Goal: Task Accomplishment & Management: Use online tool/utility

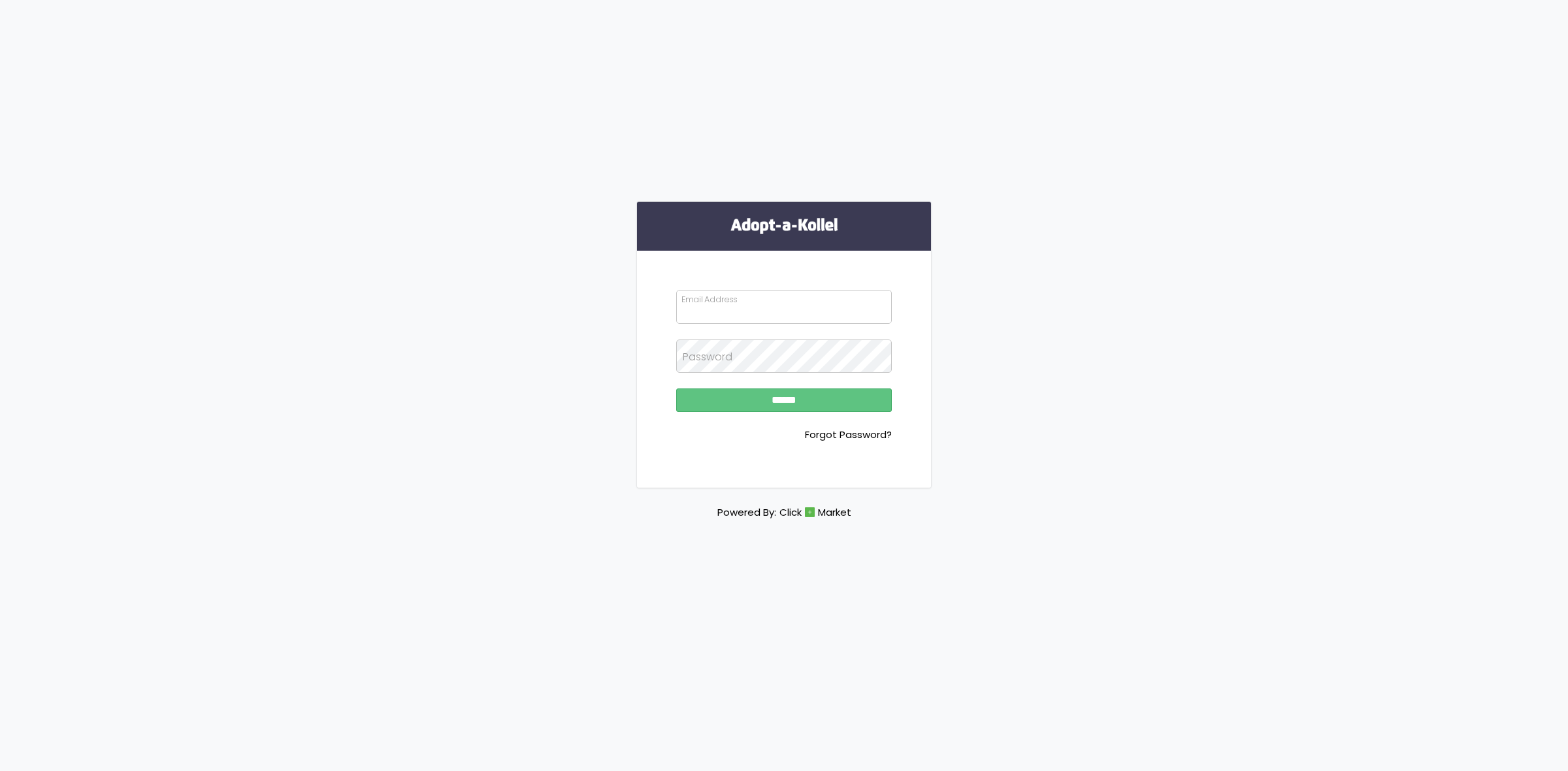
type input "**********"
click at [798, 401] on input "******" at bounding box center [784, 399] width 215 height 23
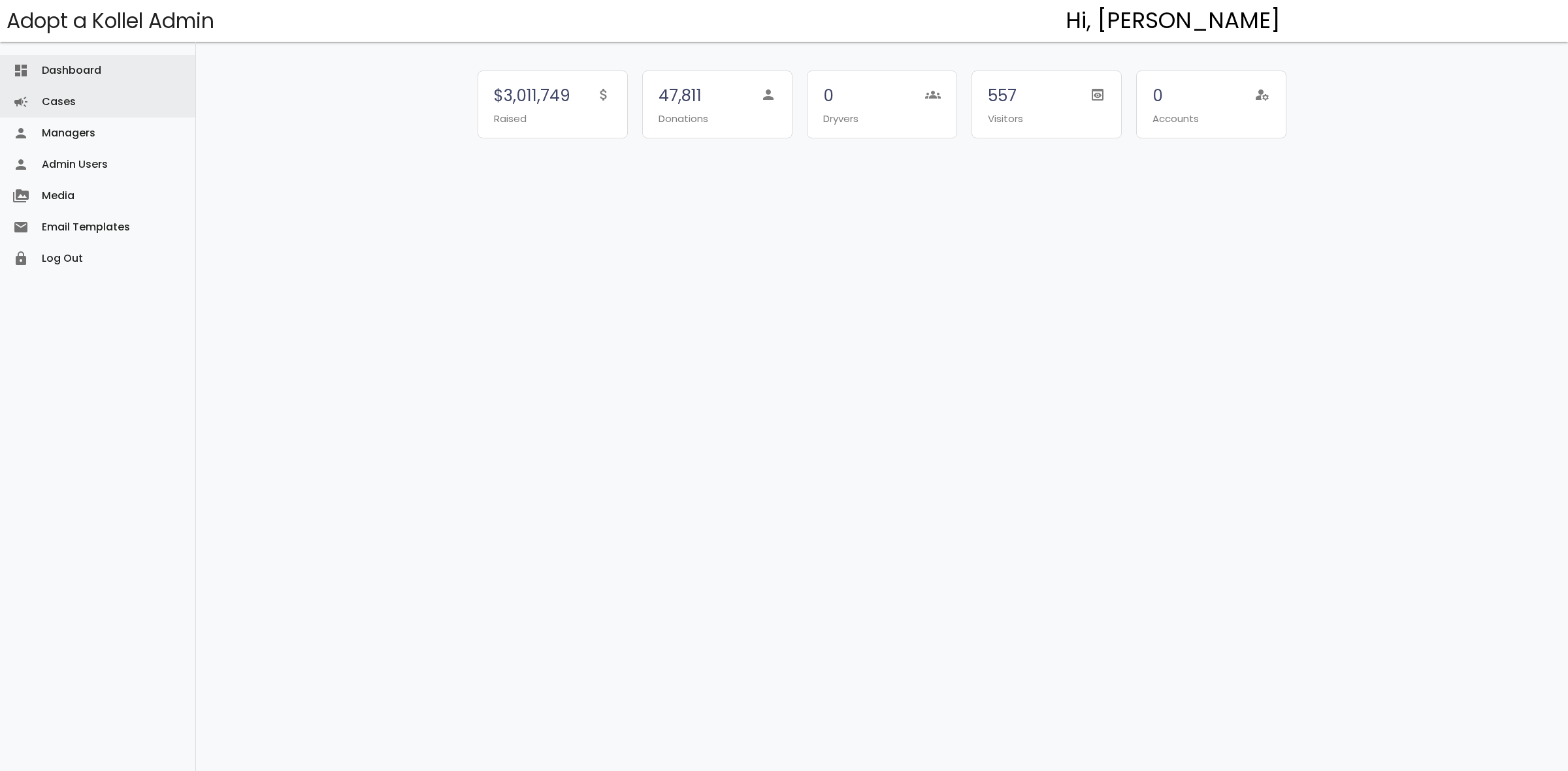
click at [118, 101] on link "Cases campaign" at bounding box center [98, 102] width 196 height 32
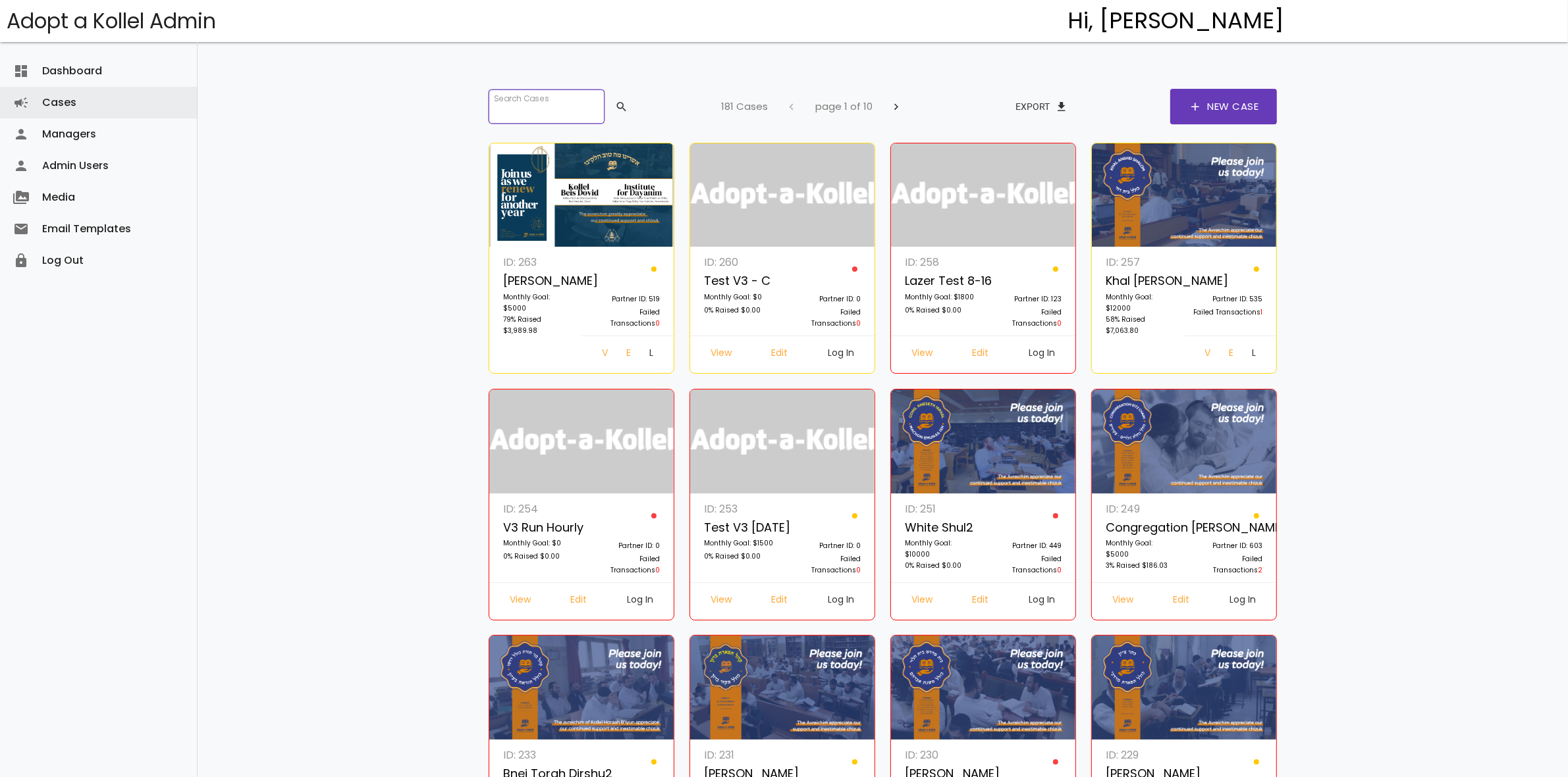
click at [534, 109] on input "search" at bounding box center [546, 106] width 115 height 34
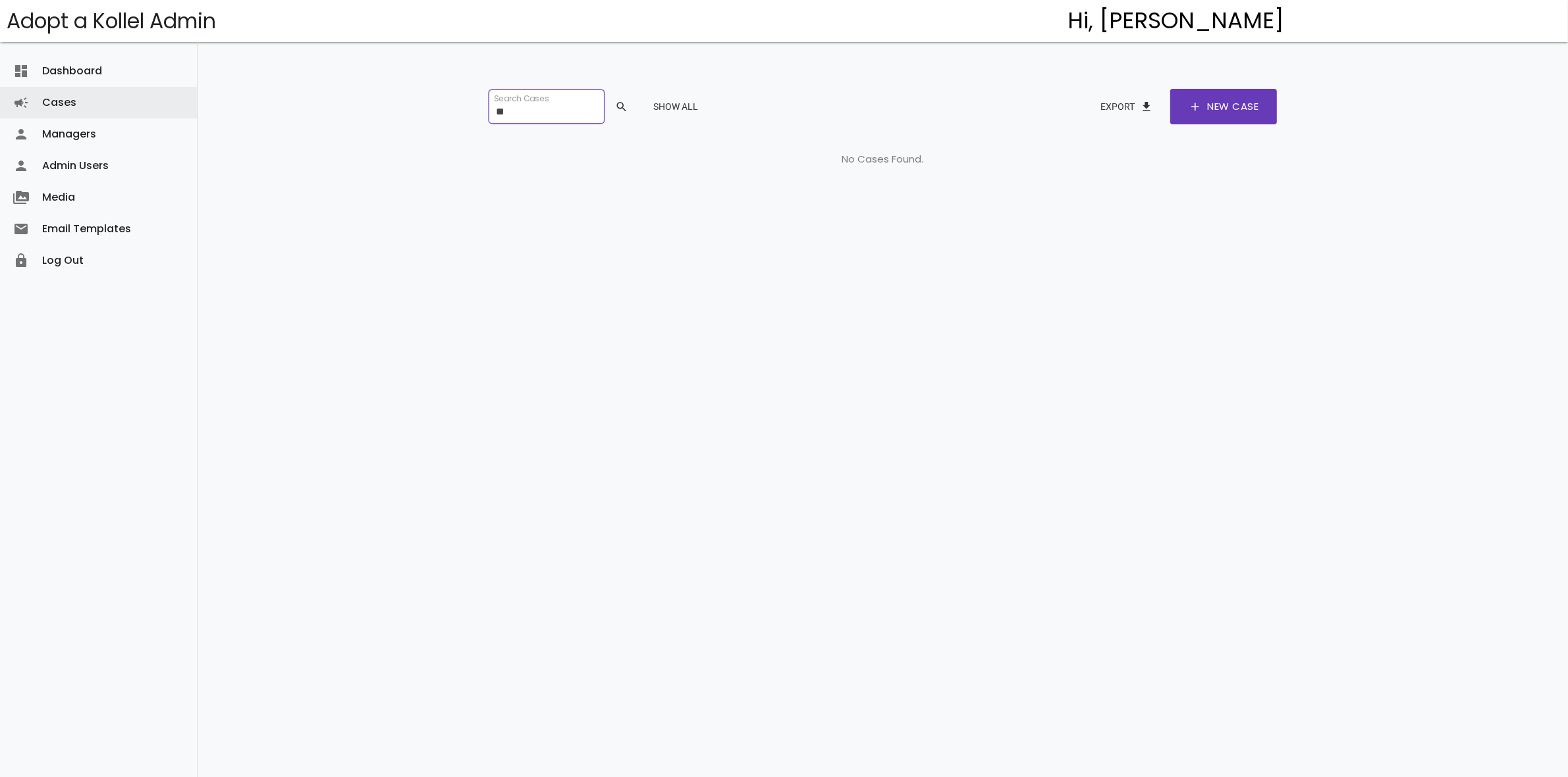
type input "*"
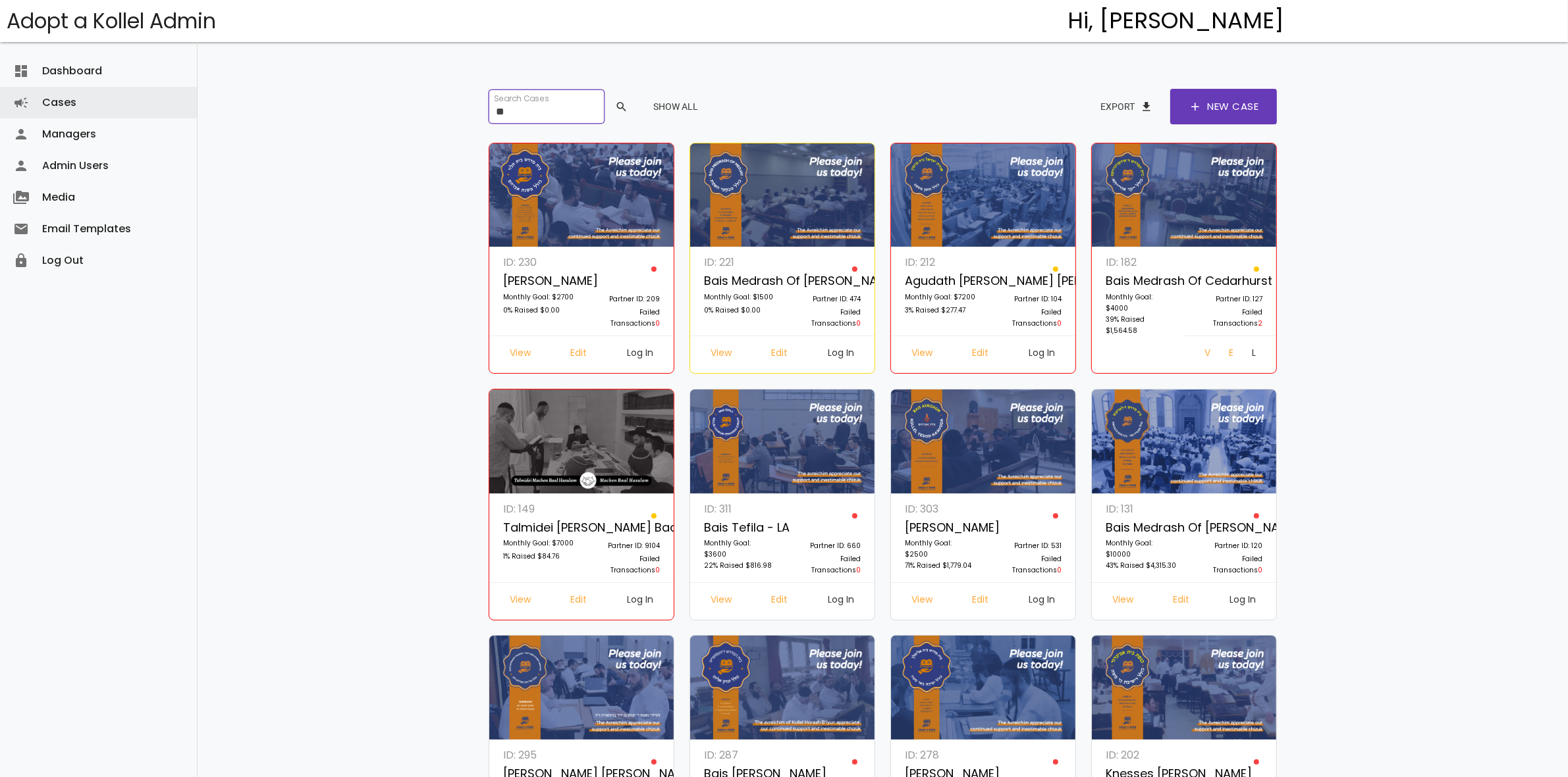
type input "*"
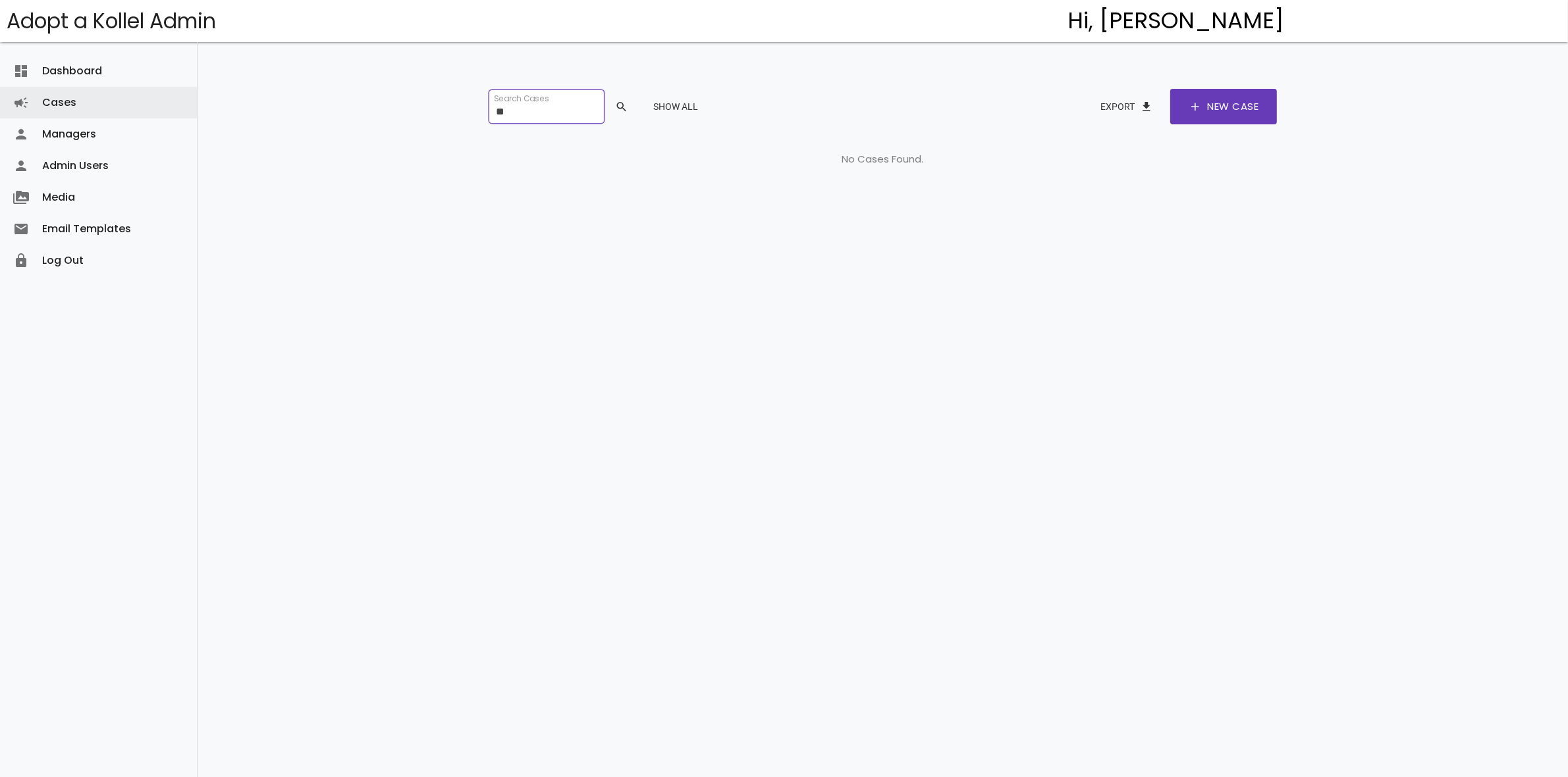
type input "*"
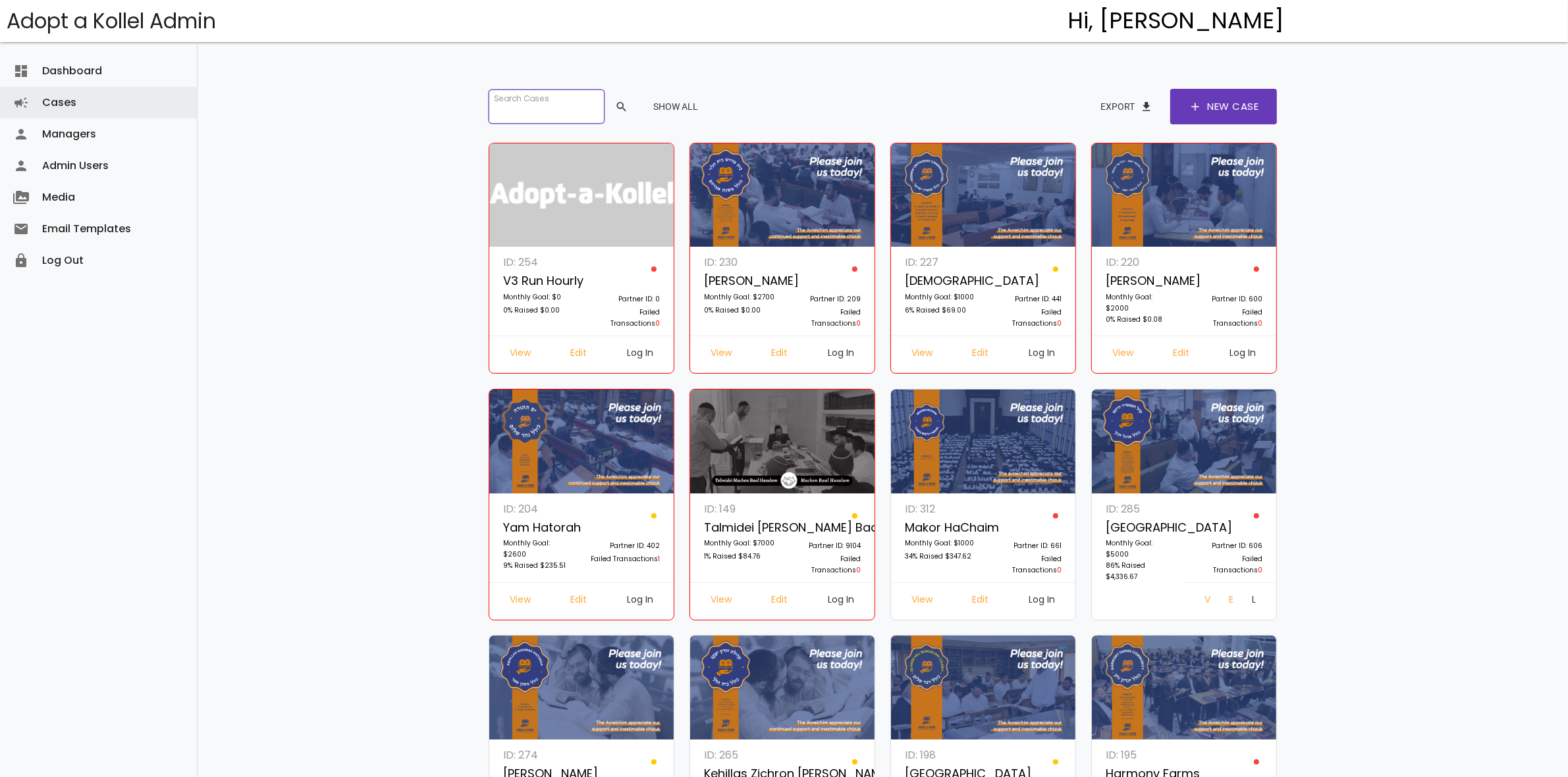
click at [553, 103] on input "search" at bounding box center [546, 106] width 115 height 34
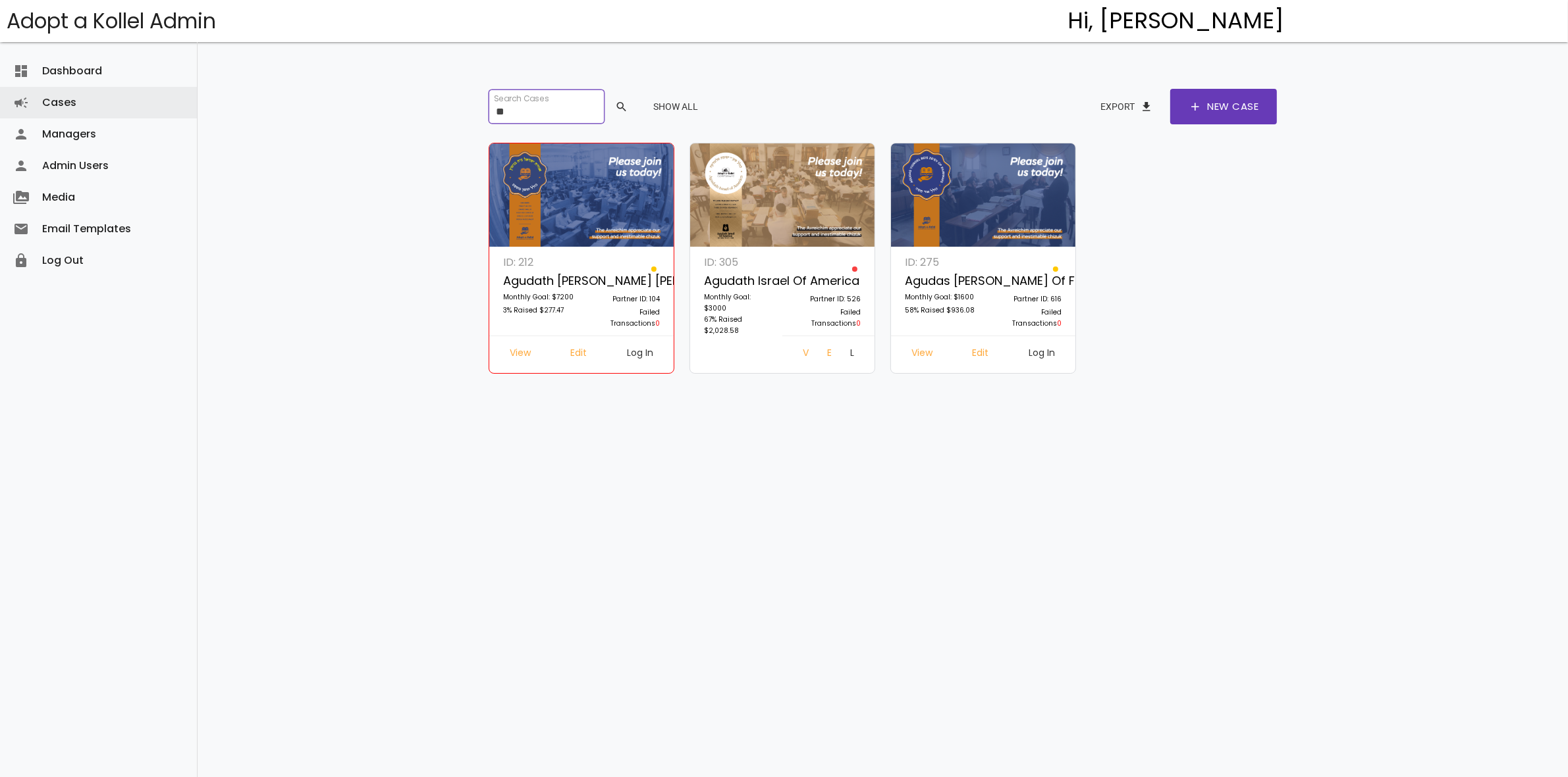
type input "*"
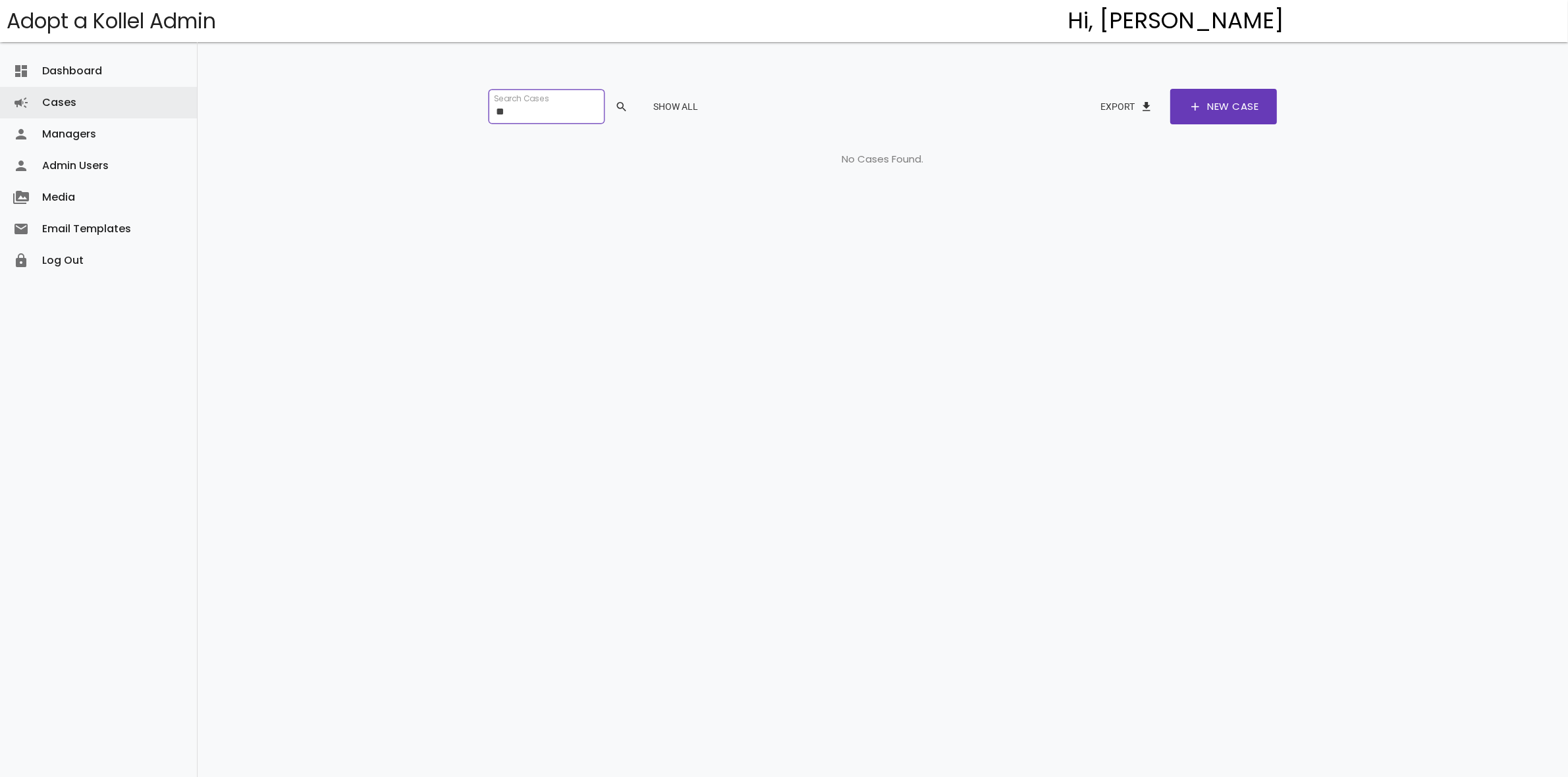
type input "*"
click at [63, 68] on link "Dashboard dashboard" at bounding box center [99, 71] width 197 height 32
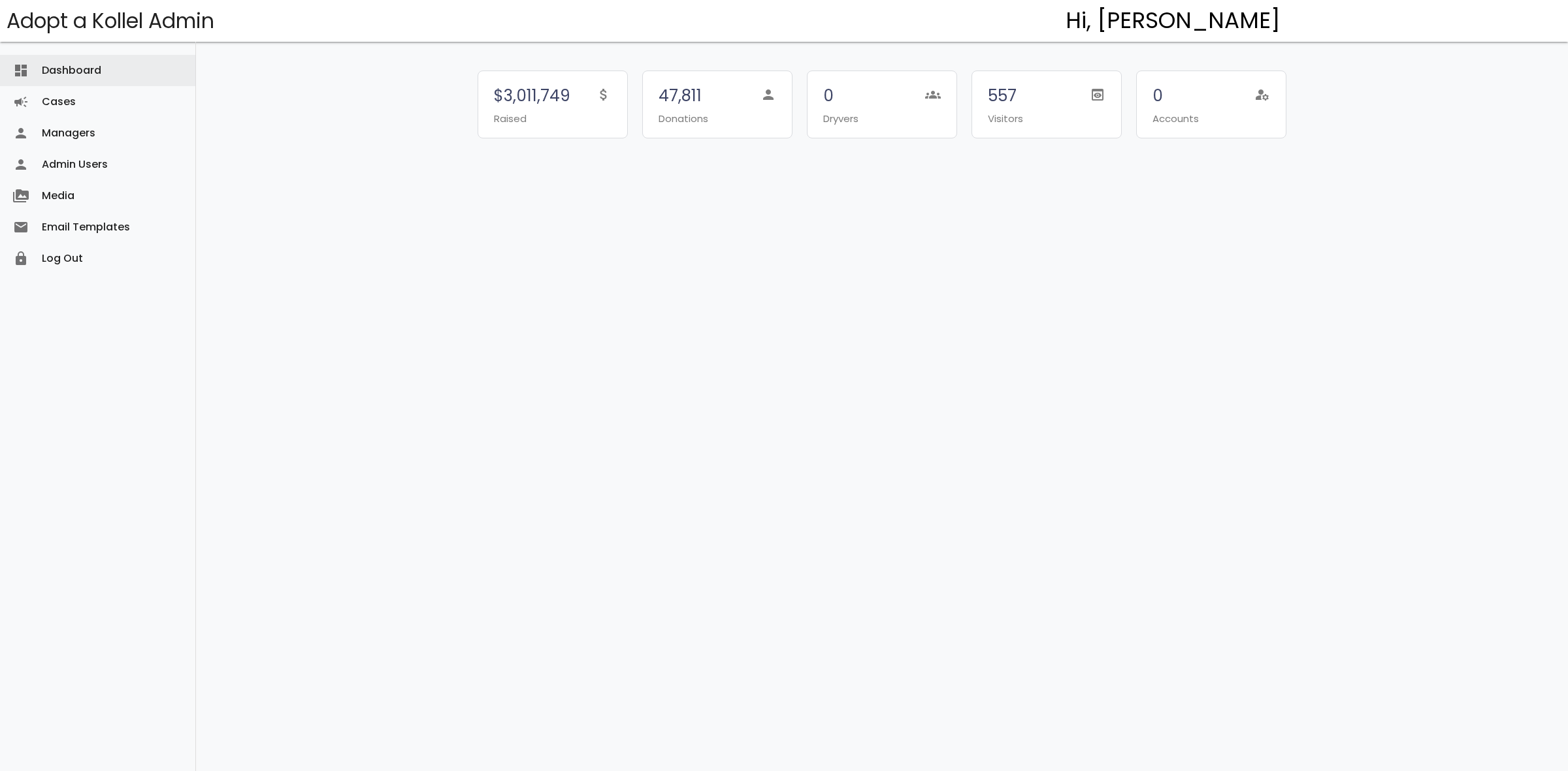
click at [58, 101] on link "Cases campaign" at bounding box center [98, 102] width 196 height 32
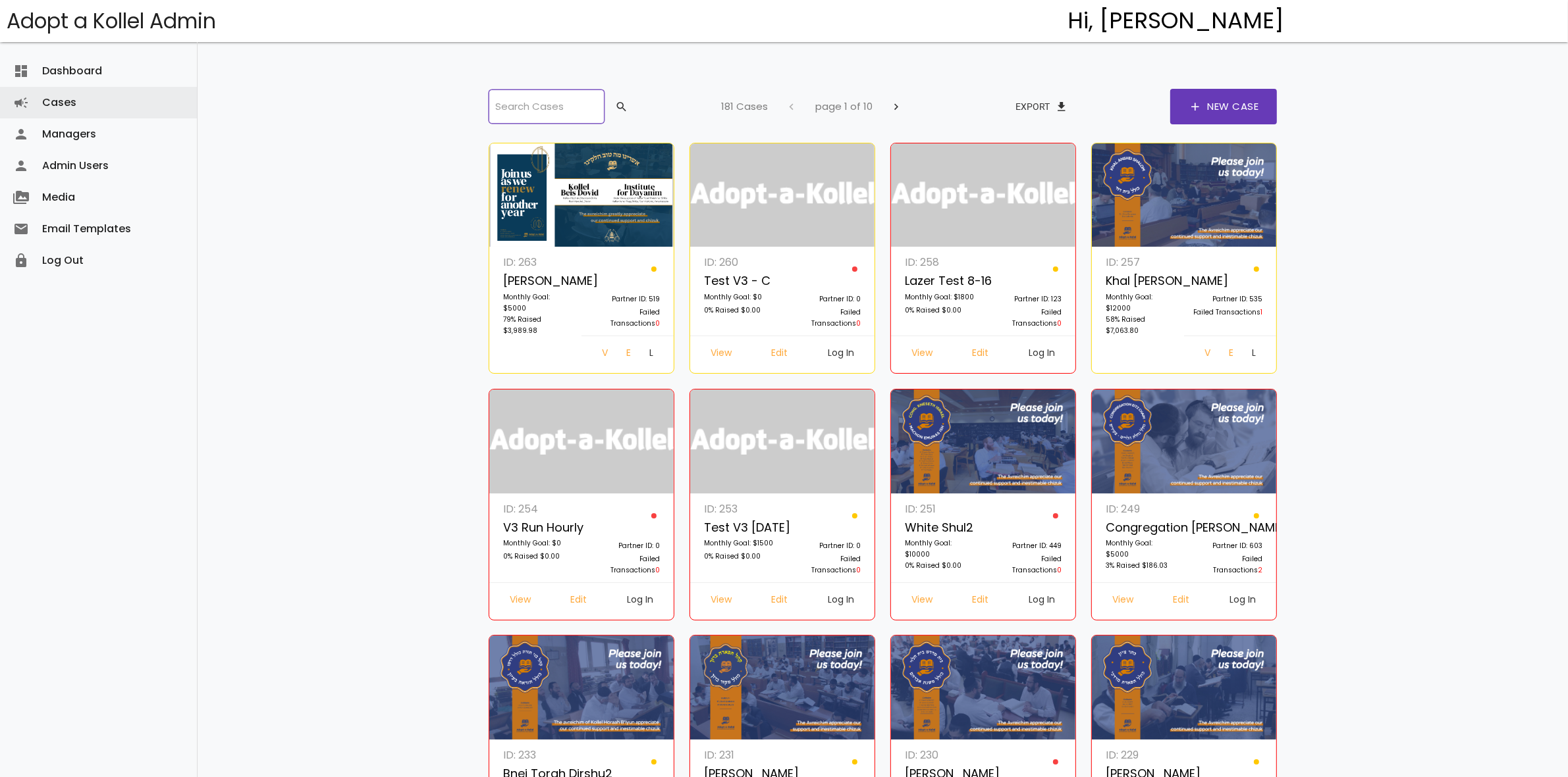
click at [558, 107] on input "search" at bounding box center [546, 106] width 115 height 34
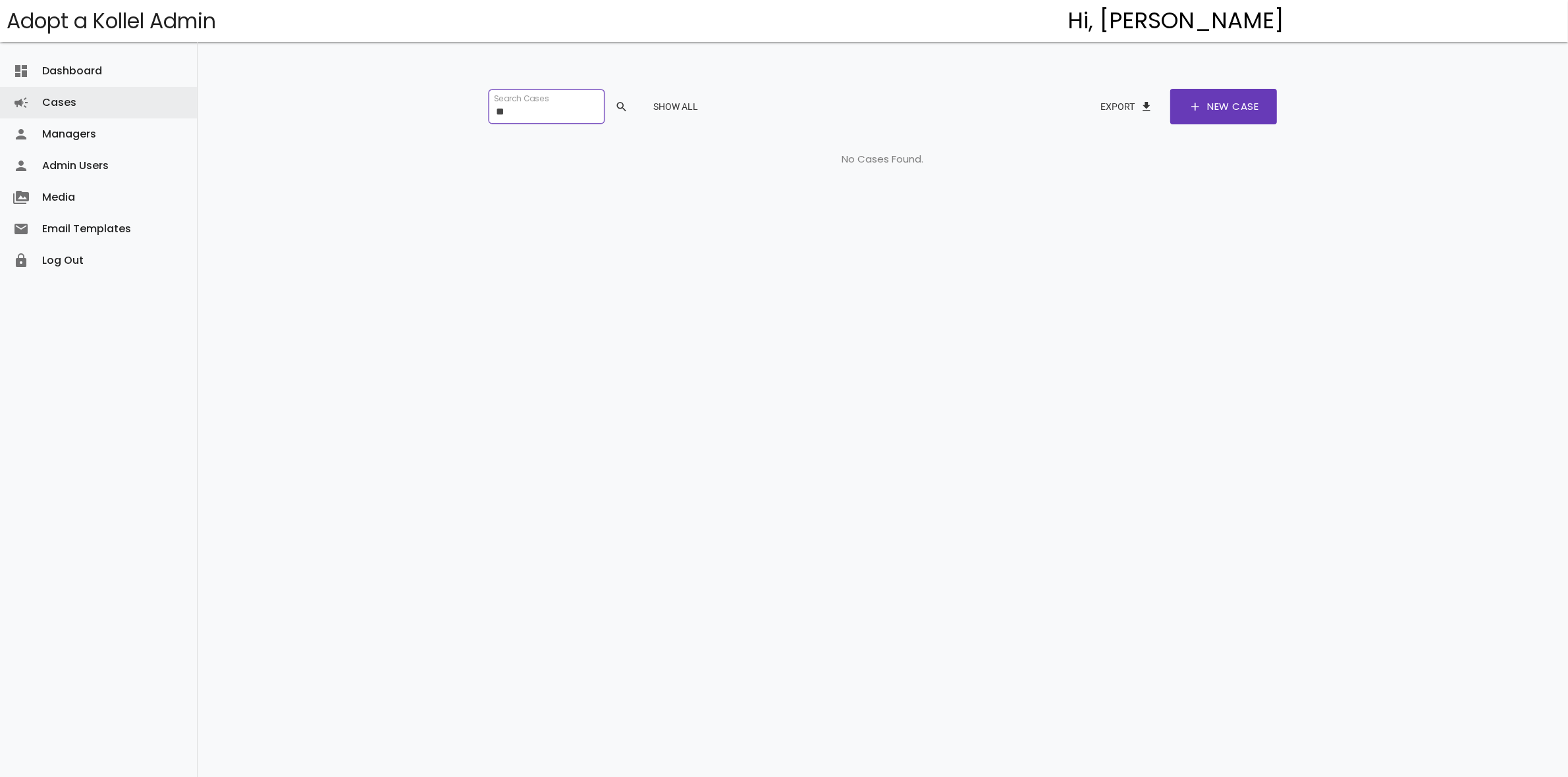
type input "*"
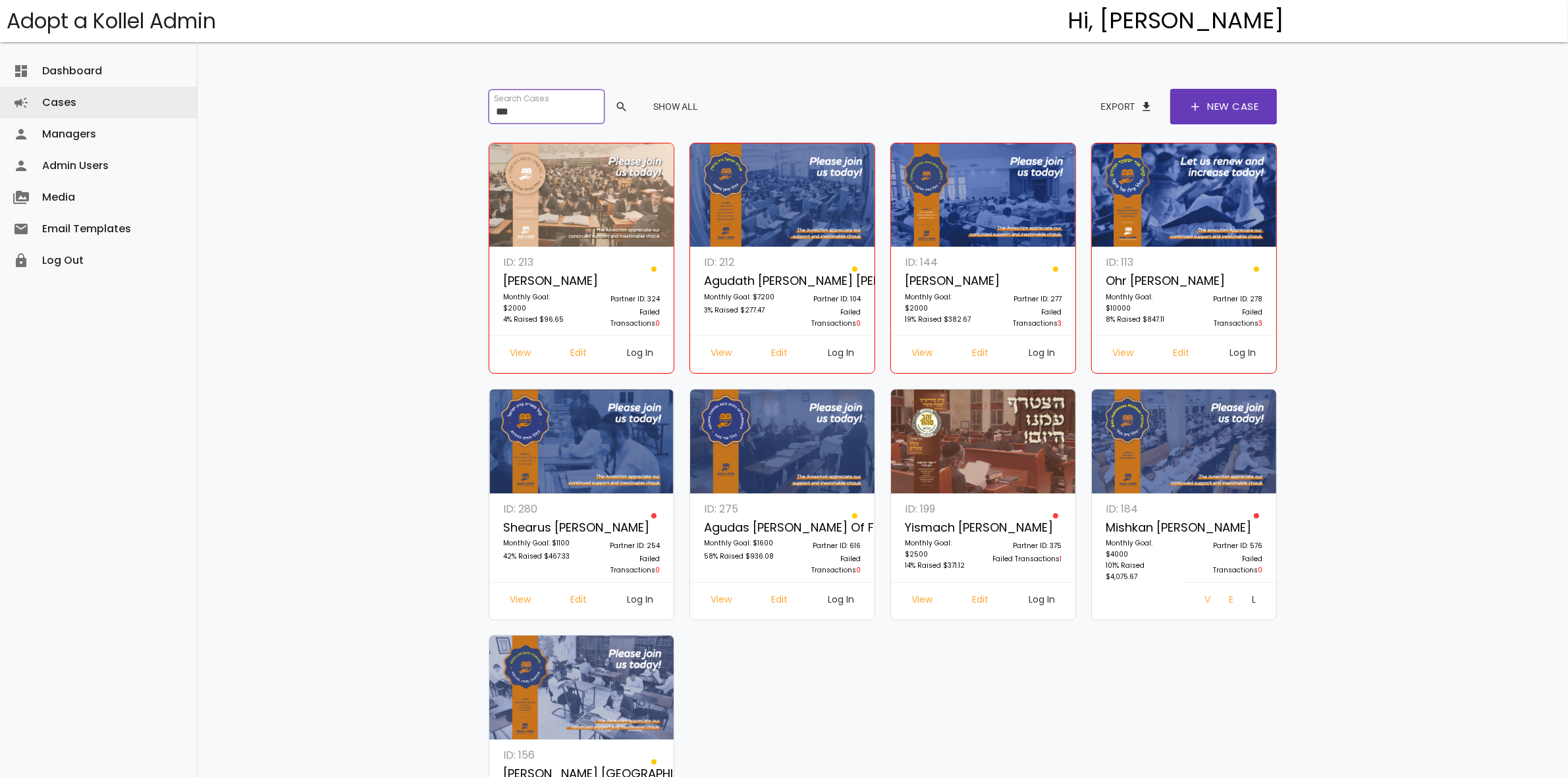
drag, startPoint x: 534, startPoint y: 109, endPoint x: 452, endPoint y: 105, distance: 82.1
click at [452, 105] on div "dashboard Dashboard attach_money Transactions keyboard_arrow_right attach_money…" at bounding box center [882, 458] width 1370 height 916
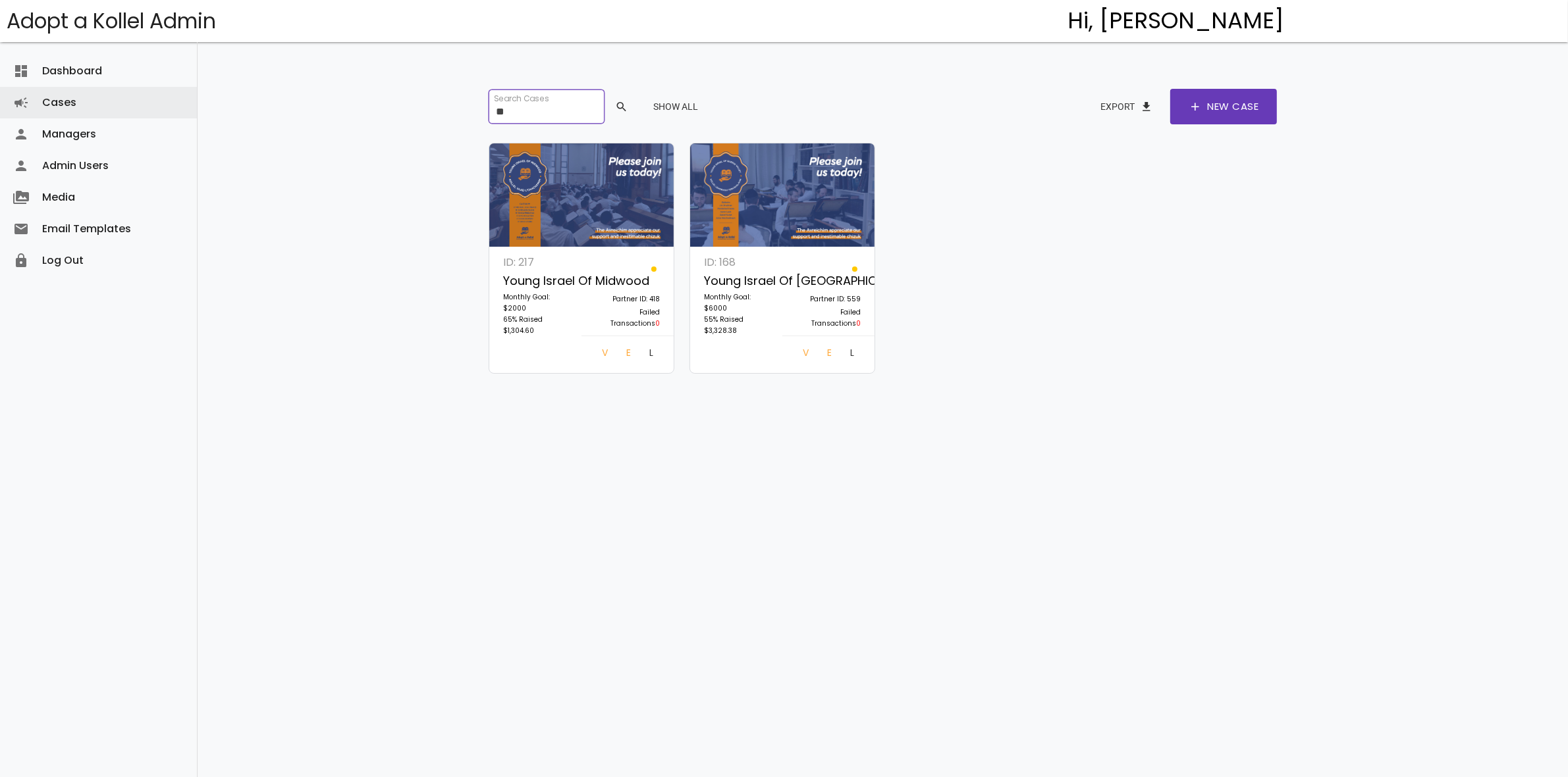
type input "*"
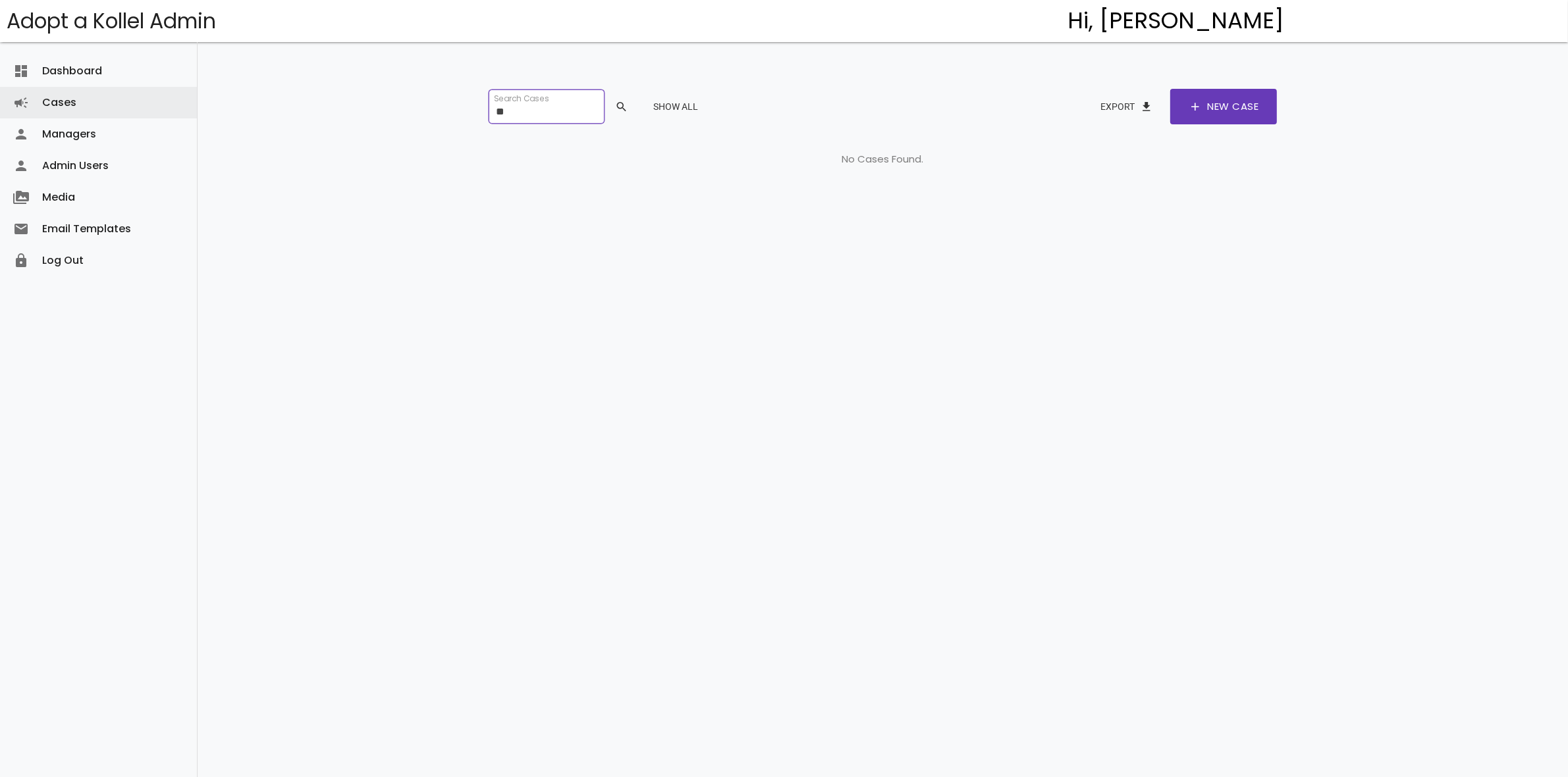
type input "*"
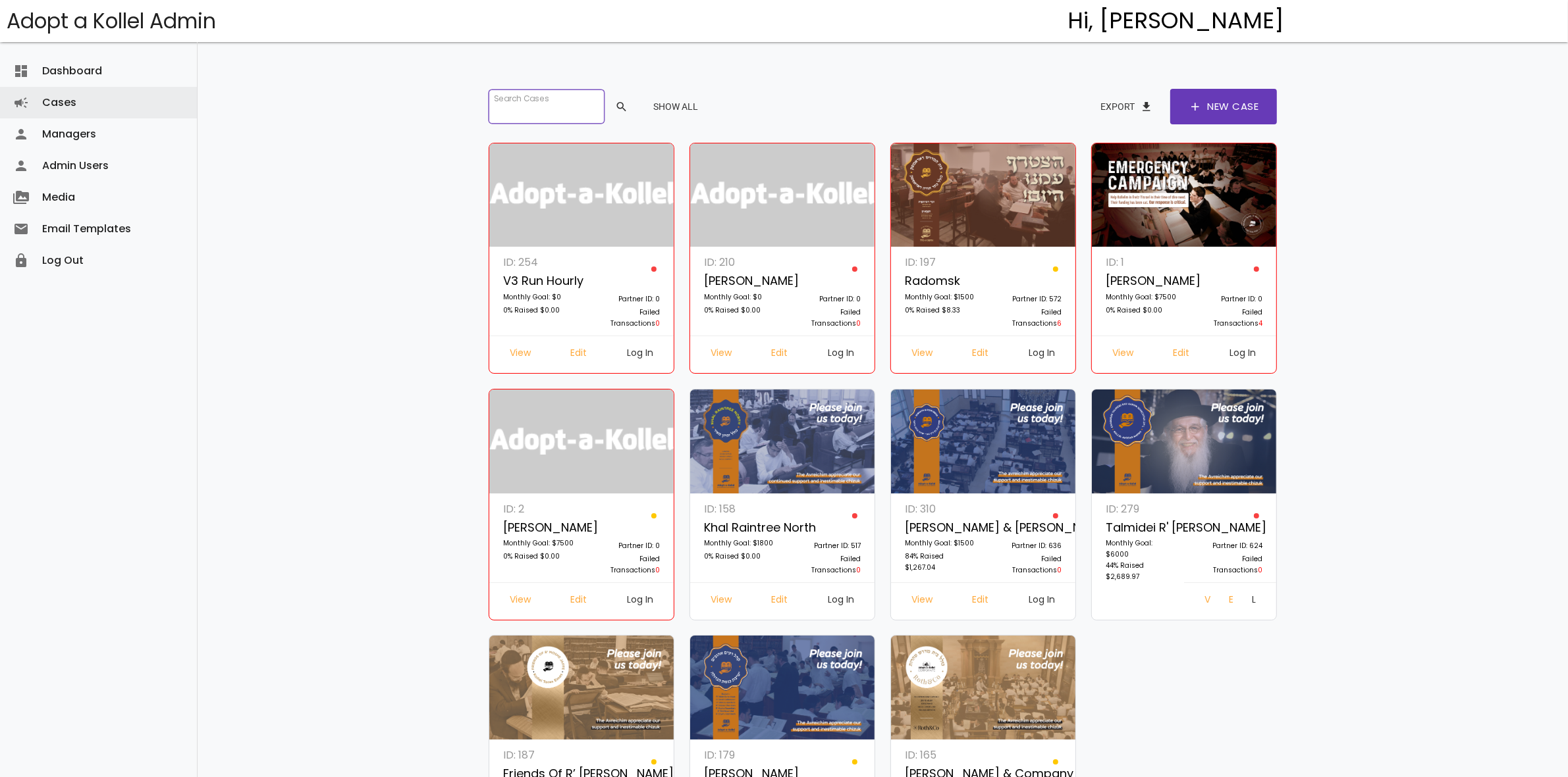
click at [570, 116] on input "search" at bounding box center [546, 106] width 115 height 34
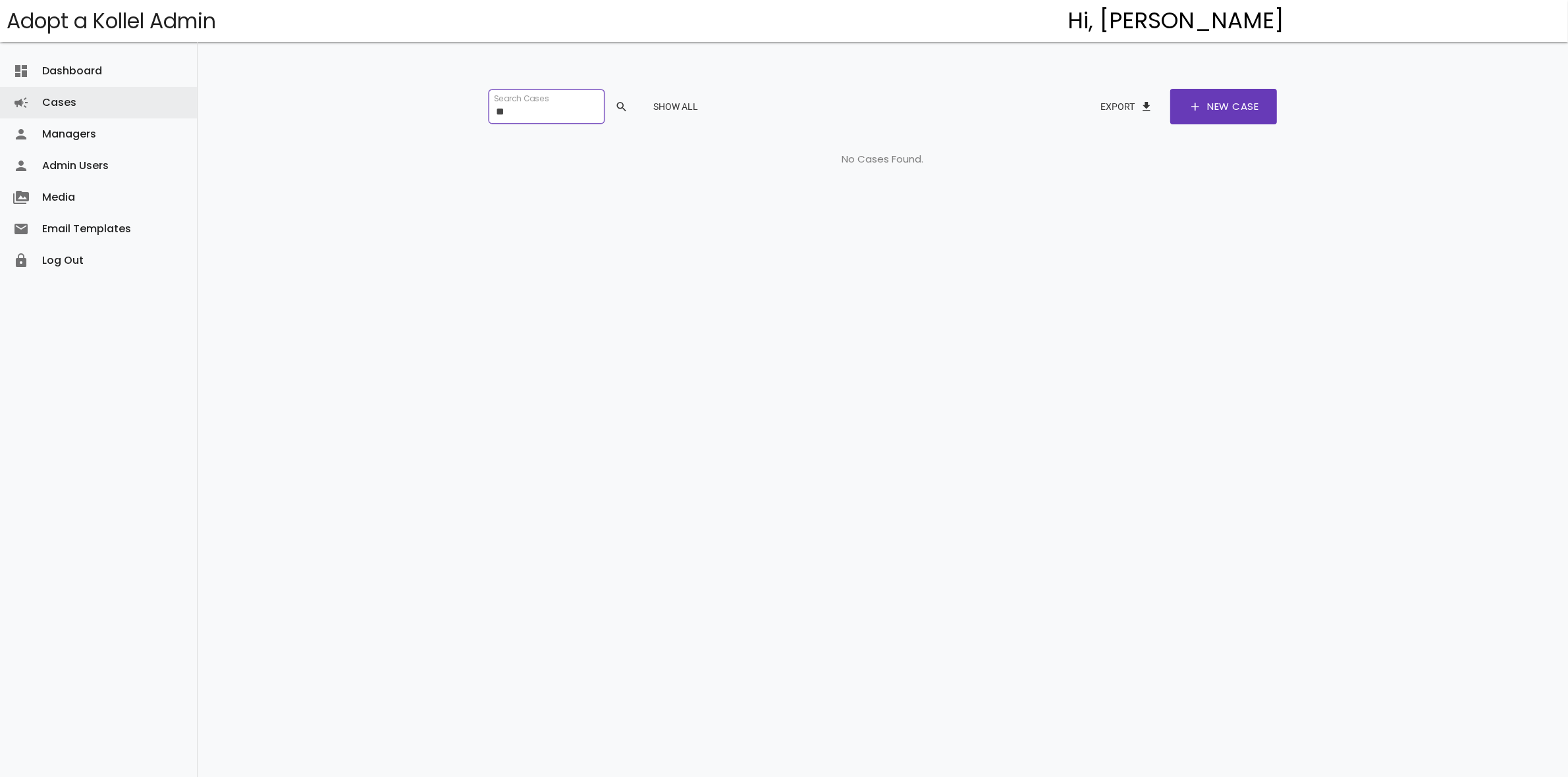
type input "*"
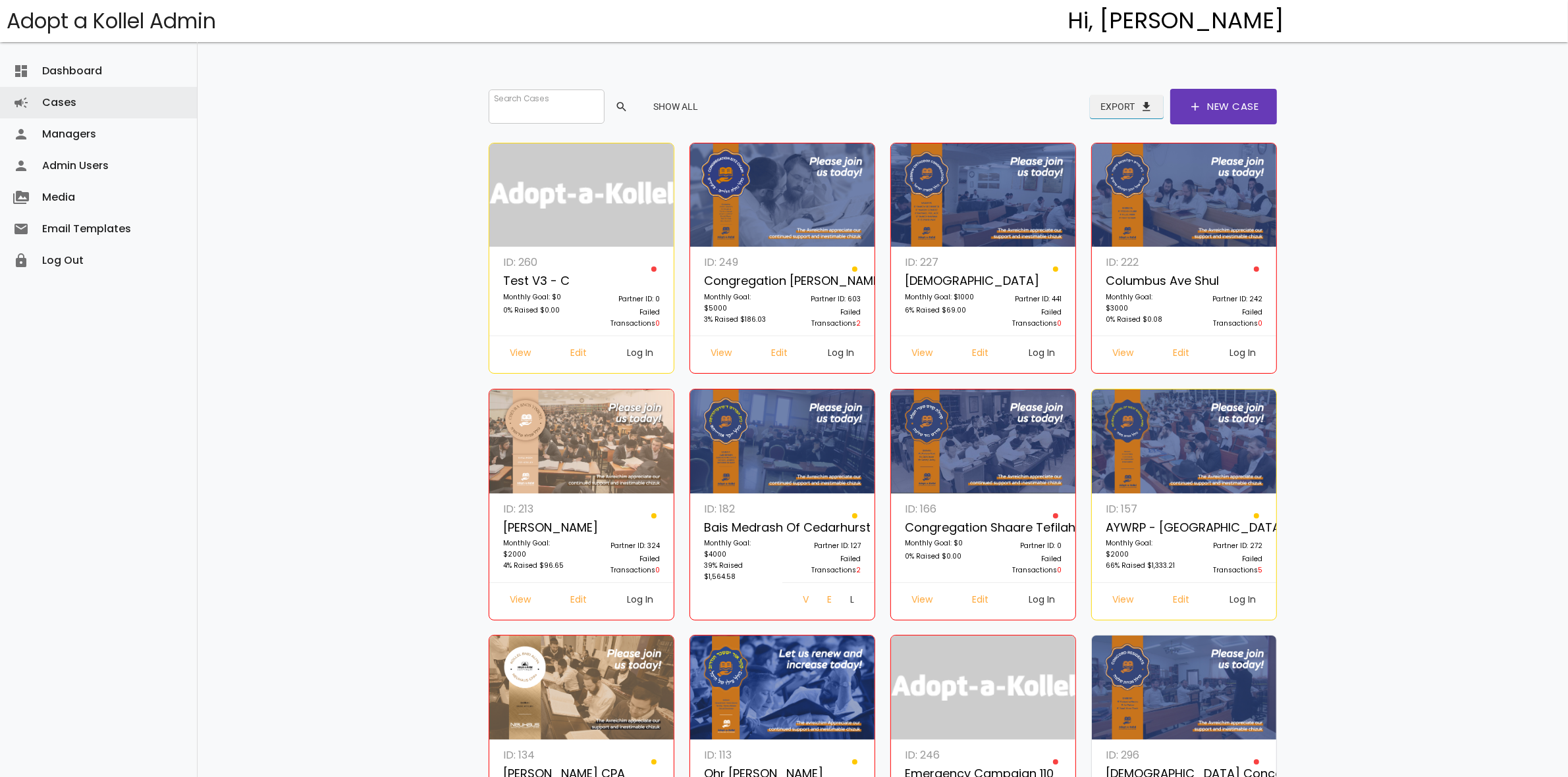
click at [1124, 103] on button "Export file_download" at bounding box center [1127, 106] width 74 height 23
click at [563, 104] on input "search" at bounding box center [546, 106] width 115 height 34
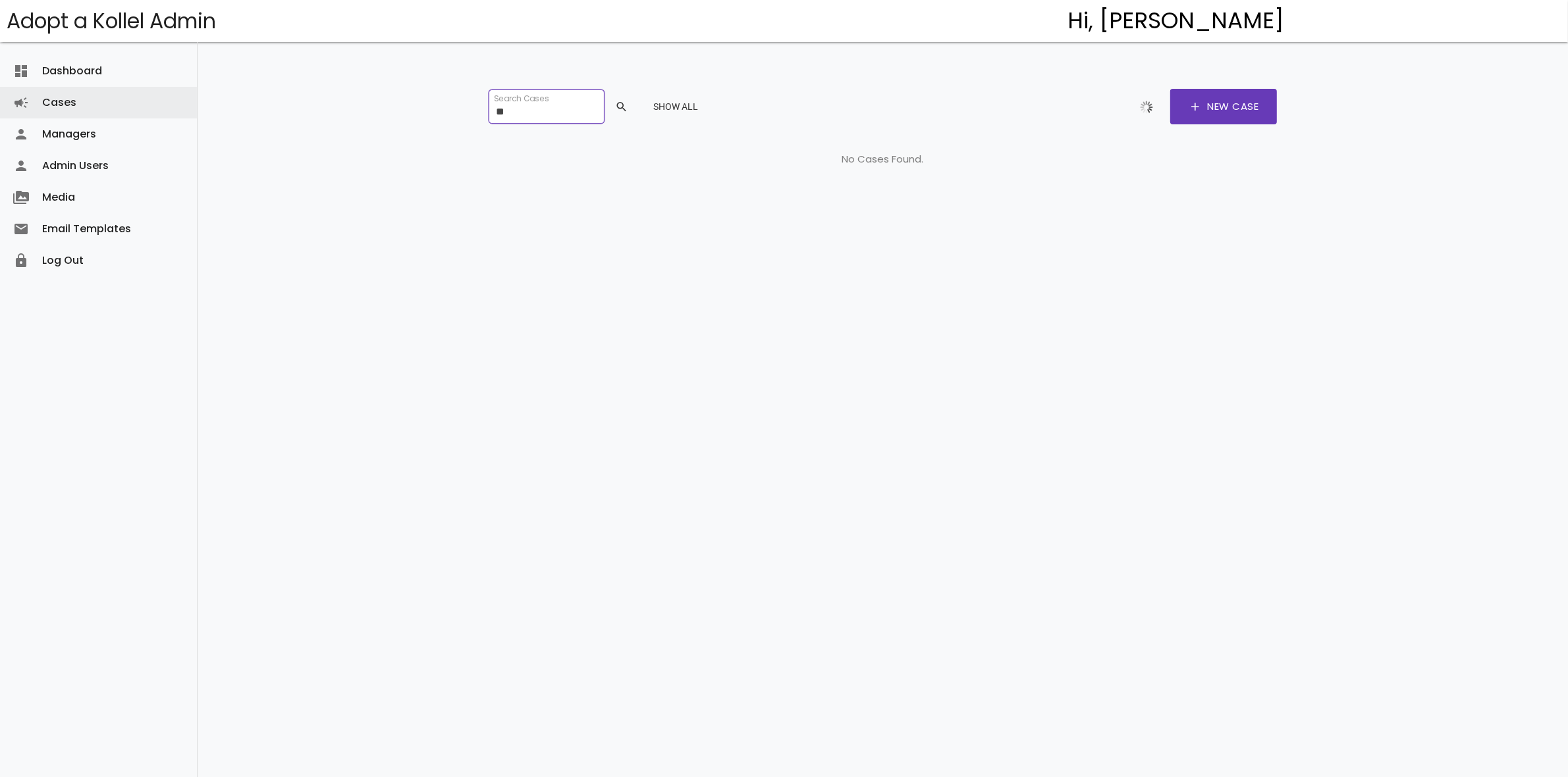
type input "*"
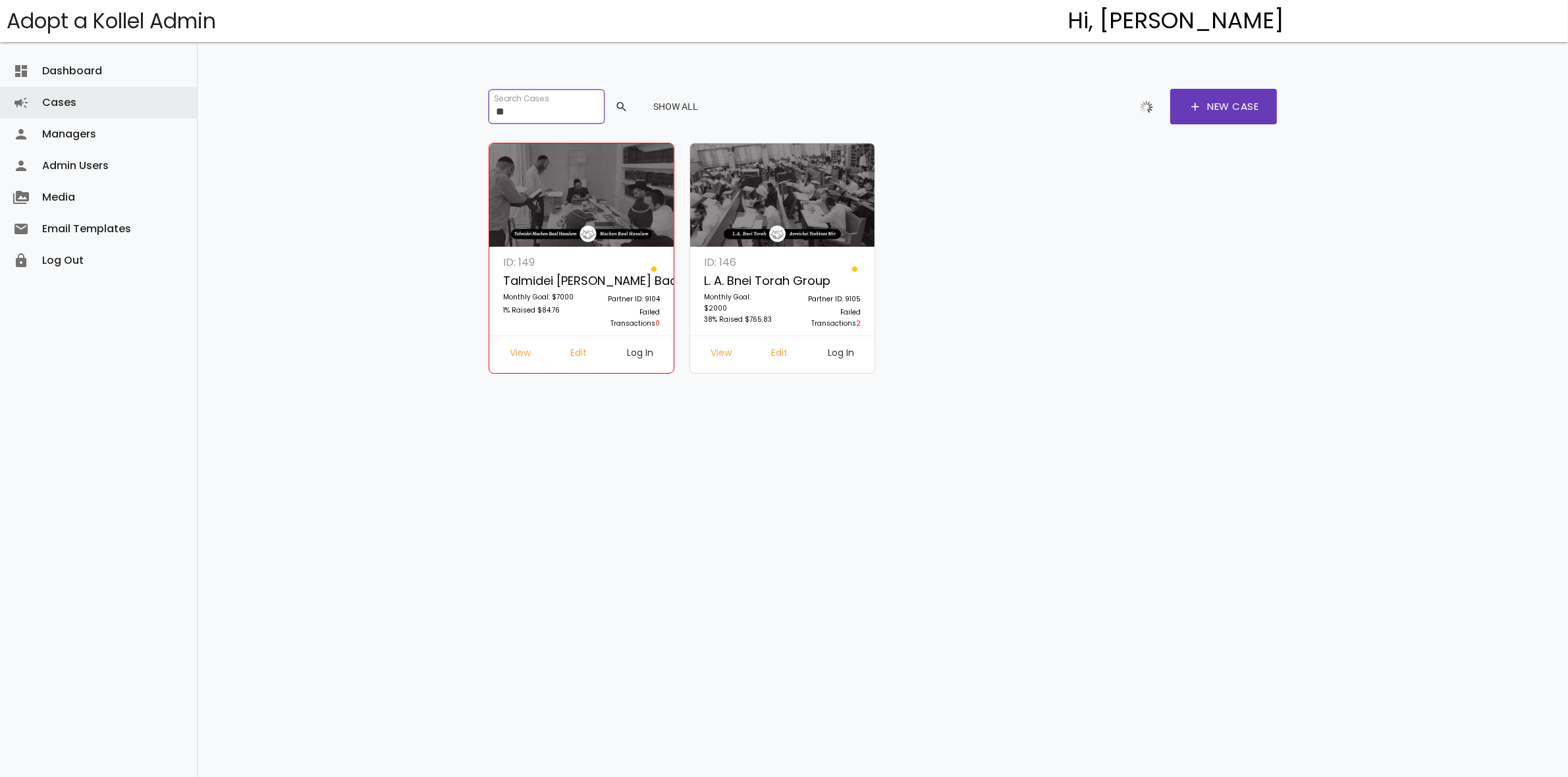
type input "*"
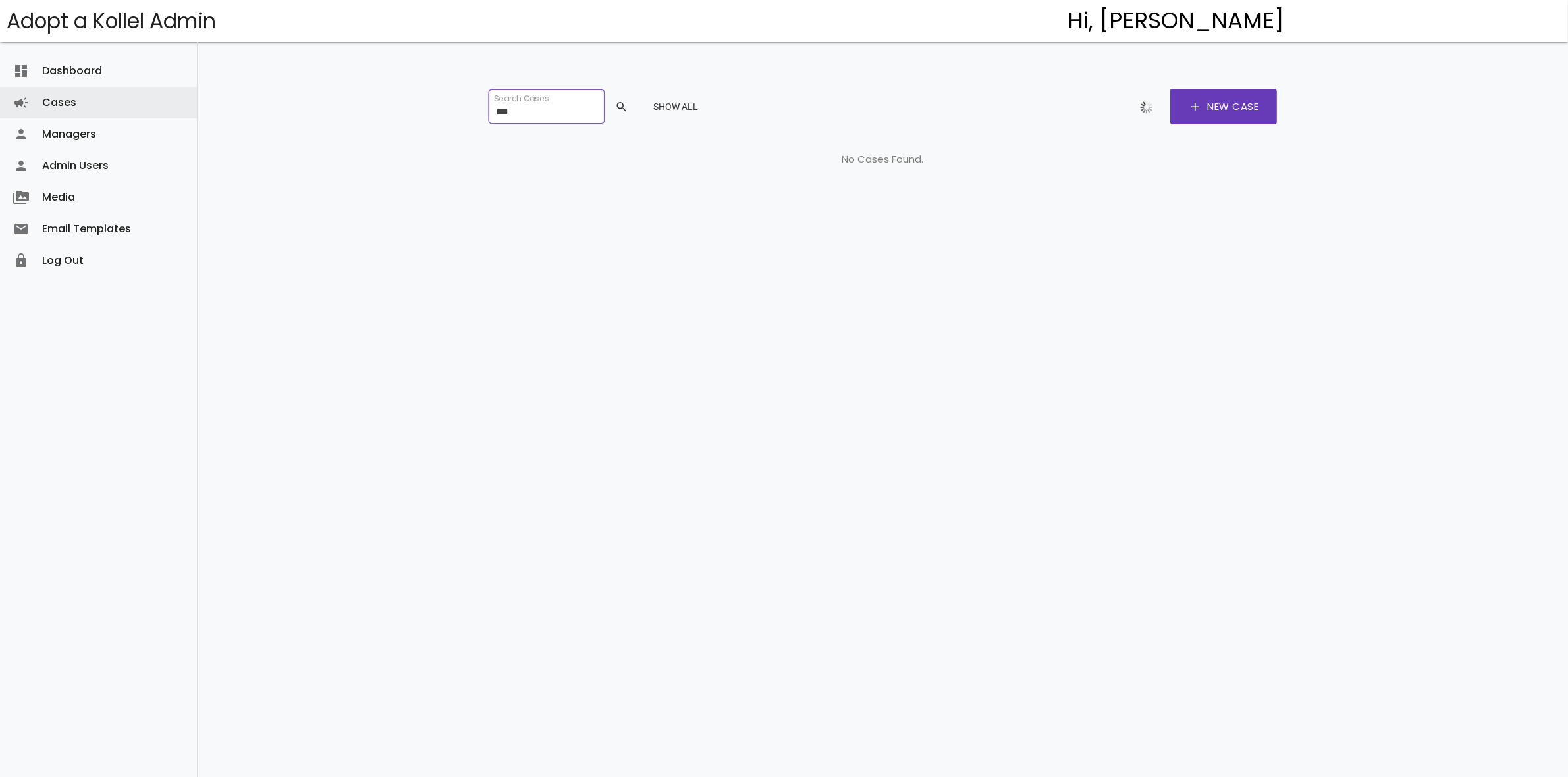
type input "***"
drag, startPoint x: 525, startPoint y: 115, endPoint x: 374, endPoint y: 107, distance: 151.2
click at [374, 107] on div "dashboard Dashboard attach_money Transactions keyboard_arrow_right attach_money…" at bounding box center [882, 367] width 1370 height 735
click at [538, 113] on input "search" at bounding box center [546, 106] width 115 height 34
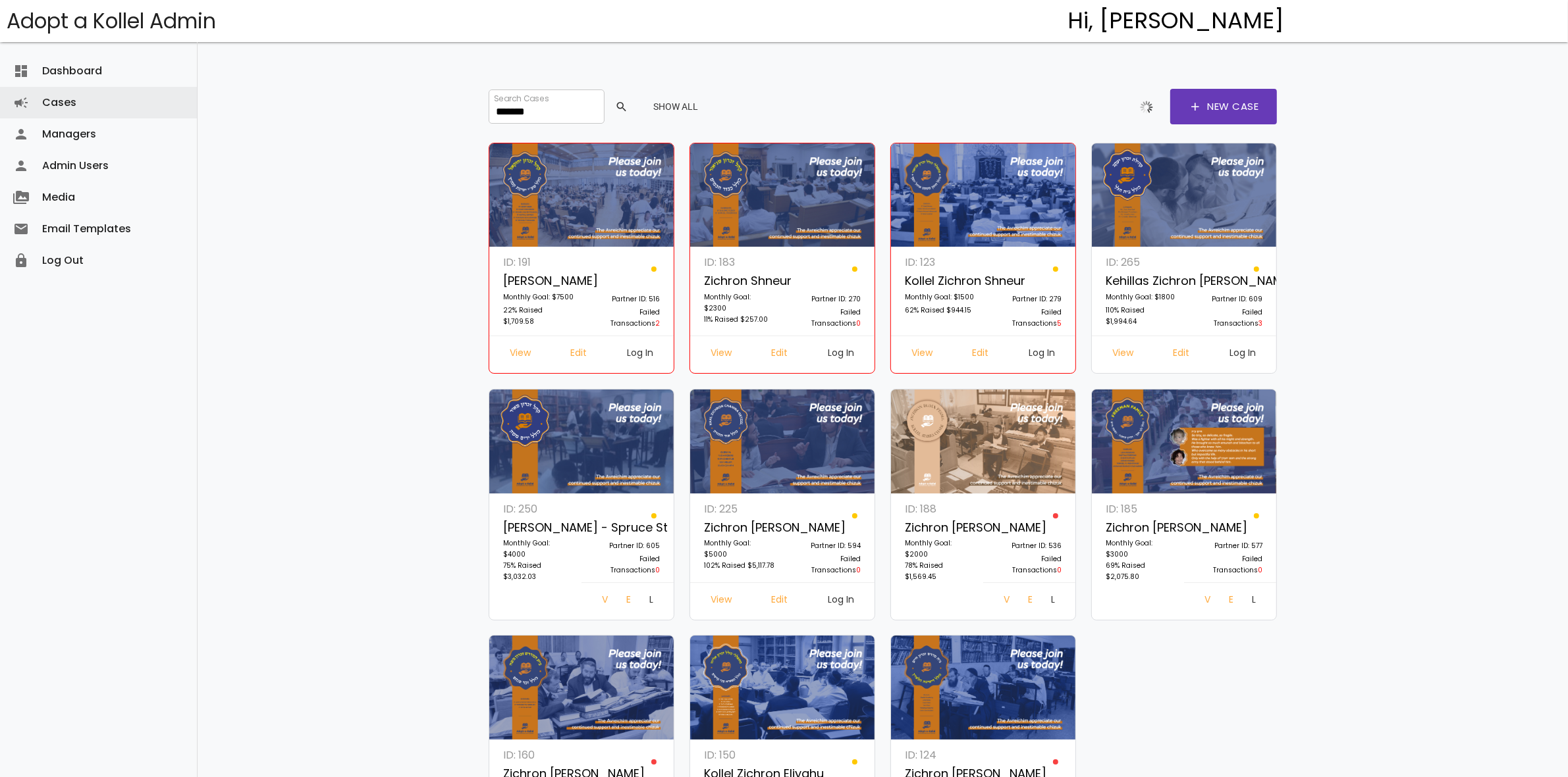
click at [1245, 602] on link "Log In" at bounding box center [1253, 601] width 25 height 23
drag, startPoint x: 467, startPoint y: 91, endPoint x: 407, endPoint y: 87, distance: 60.1
click at [407, 87] on div "dashboard Dashboard attach_money Transactions keyboard_arrow_right attach_money…" at bounding box center [882, 458] width 1370 height 916
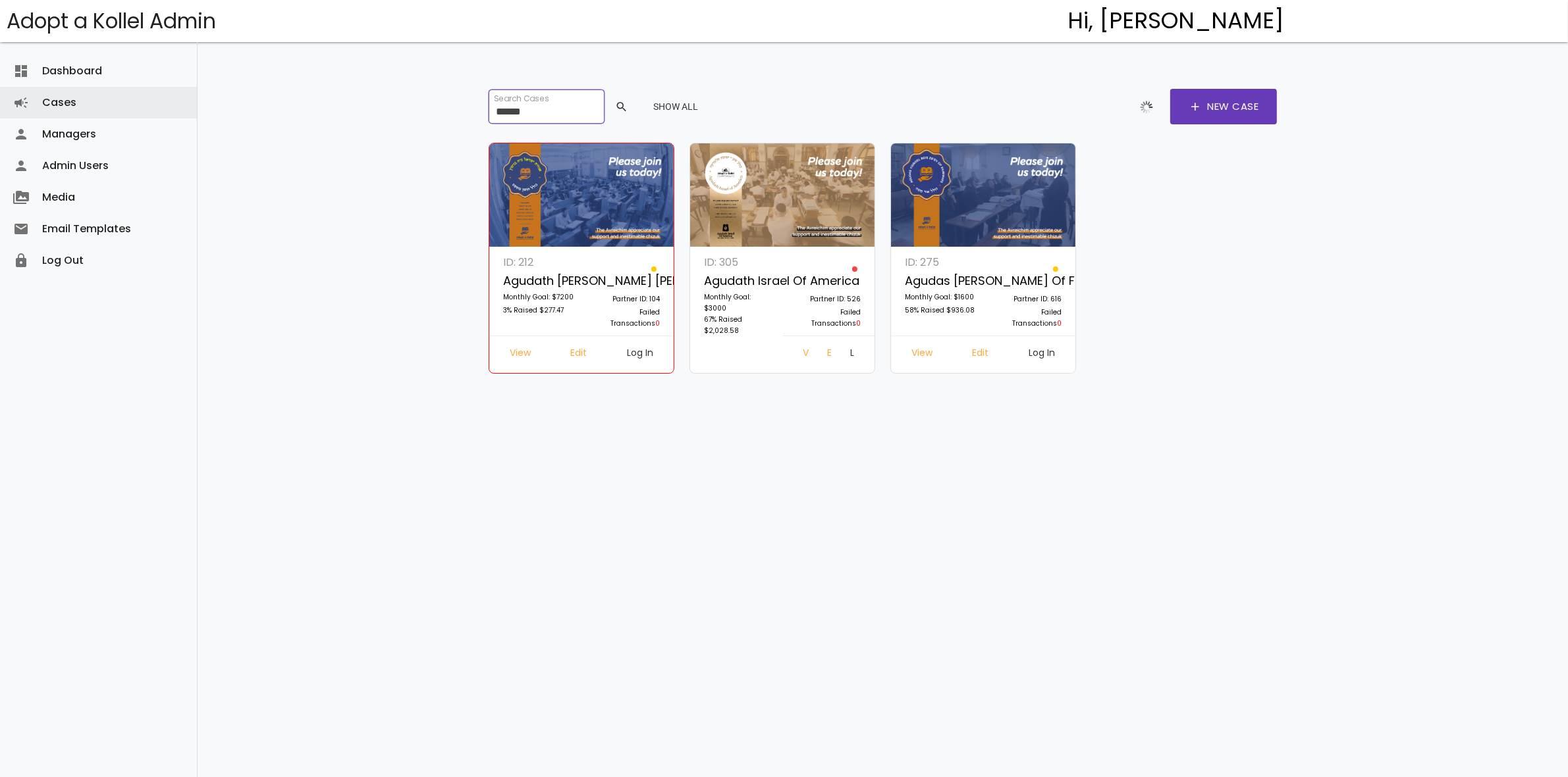
type input "******"
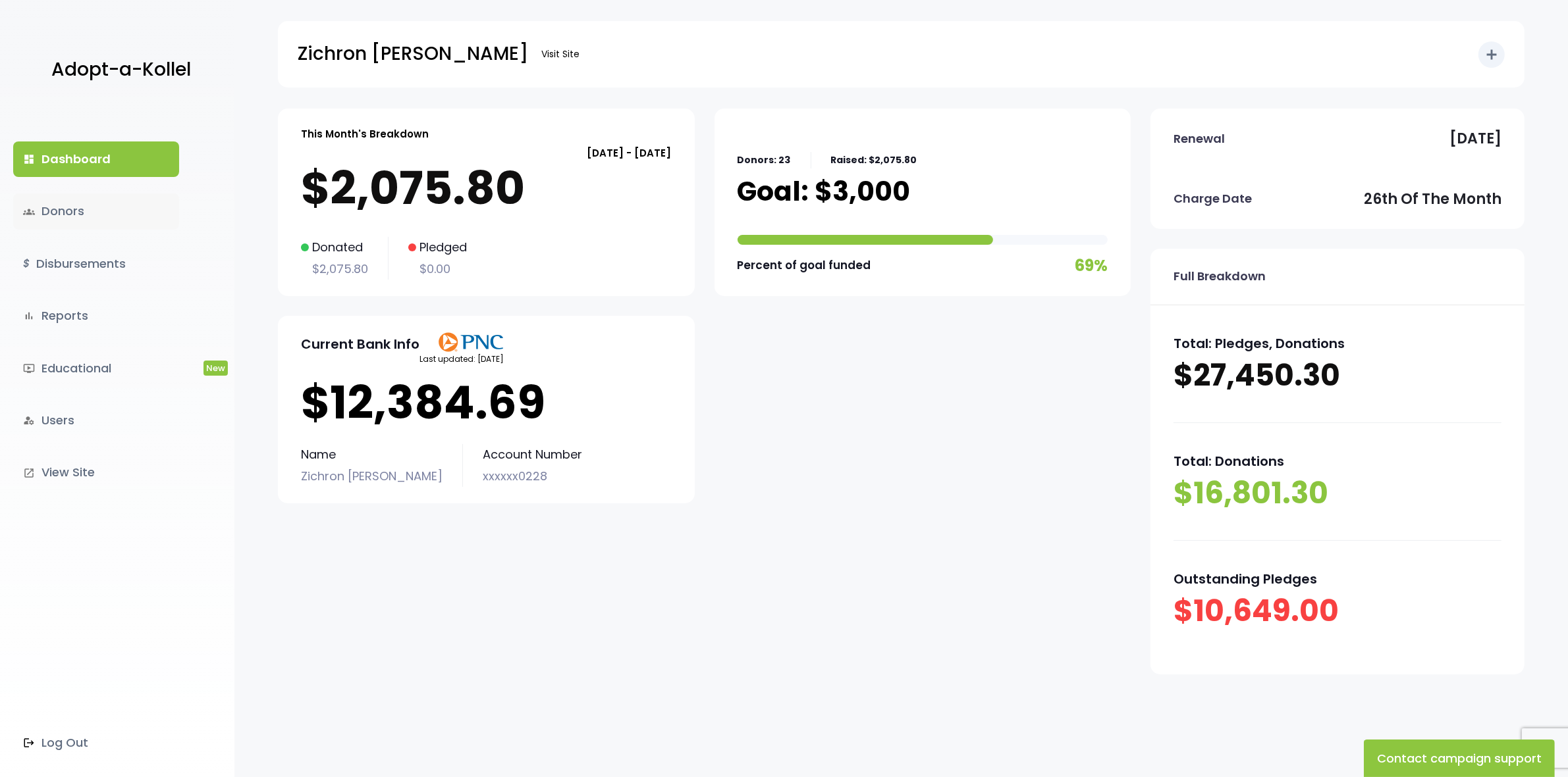
click at [76, 216] on link "groups Donors" at bounding box center [96, 211] width 166 height 36
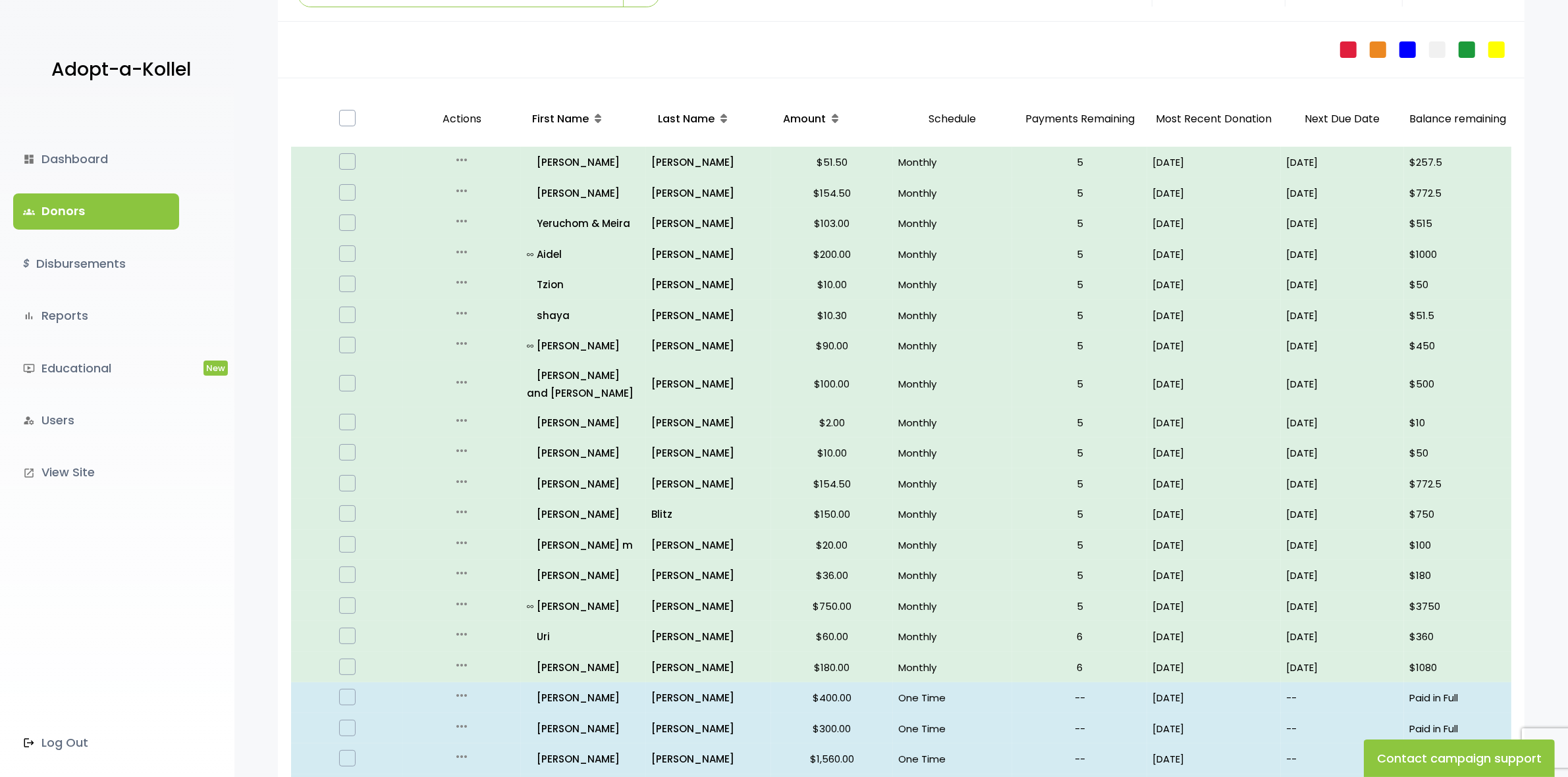
scroll to position [69, 0]
